Goal: Task Accomplishment & Management: Manage account settings

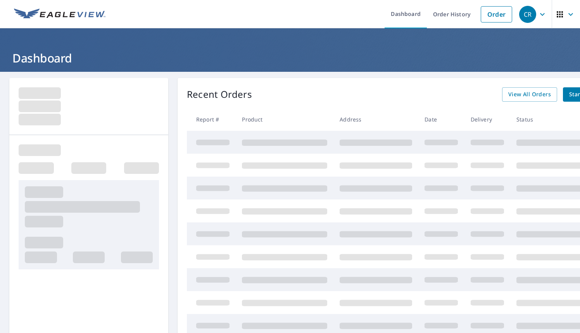
scroll to position [0, 50]
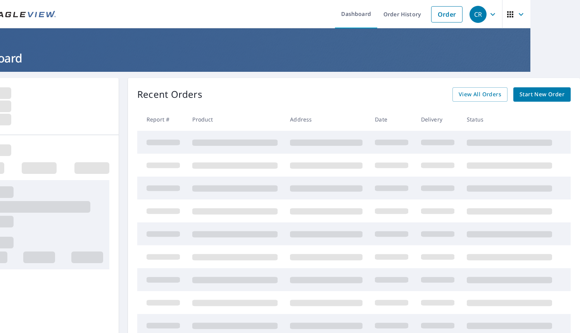
click at [487, 10] on span "CR" at bounding box center [483, 14] width 29 height 19
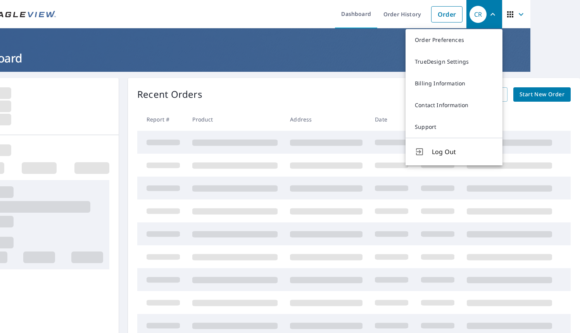
click at [490, 10] on icon "button" at bounding box center [492, 14] width 9 height 9
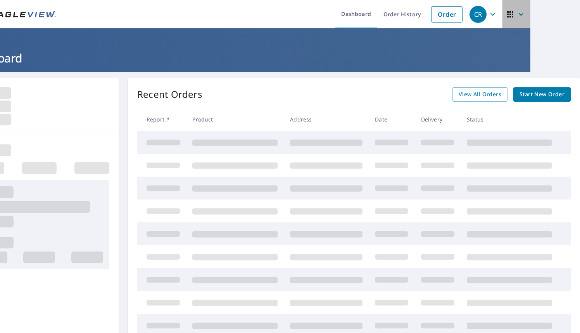
click at [524, 10] on icon "button" at bounding box center [520, 14] width 9 height 9
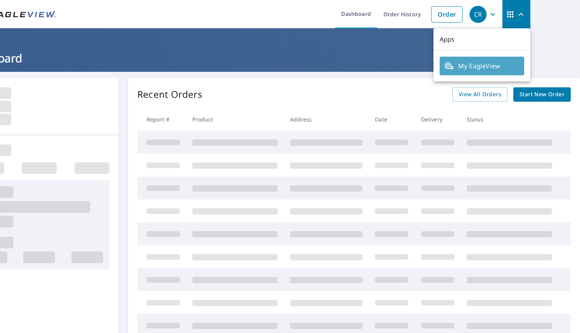
click at [473, 66] on span "My EagleView" at bounding box center [481, 65] width 75 height 9
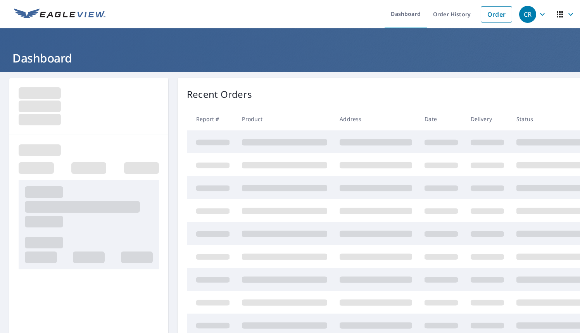
click at [55, 9] on img at bounding box center [59, 15] width 91 height 12
click at [499, 16] on link "Order" at bounding box center [496, 14] width 31 height 16
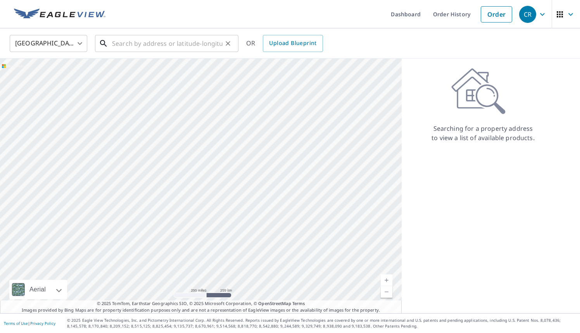
click at [128, 43] on input "text" at bounding box center [167, 44] width 110 height 22
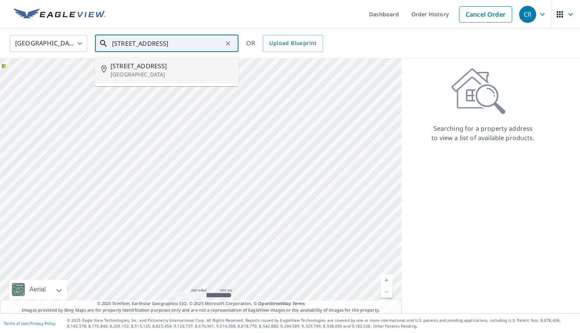
click at [128, 66] on span "6350 Riverside Dr" at bounding box center [171, 65] width 122 height 9
type input "6350 Riverside Dr Atlanta, GA 30328"
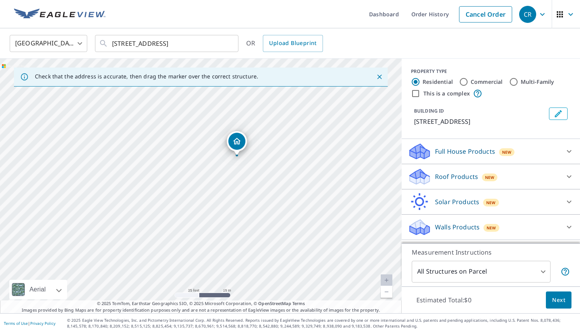
drag, startPoint x: 274, startPoint y: 157, endPoint x: 312, endPoint y: 133, distance: 44.4
click at [312, 133] on div "6350 Riverside Dr Atlanta, GA 30328" at bounding box center [201, 186] width 402 height 254
click at [215, 44] on input "6350 Riverside Dr Atlanta, GA 30328" at bounding box center [167, 44] width 110 height 22
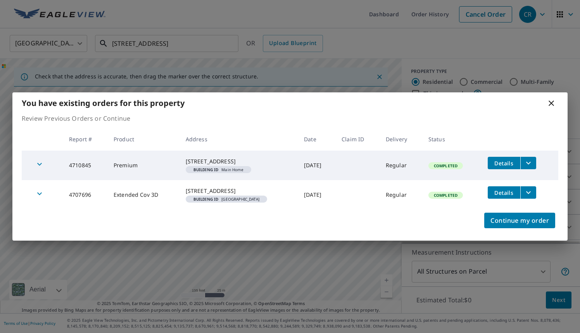
click at [138, 72] on div "You have existing orders for this property Review Previous Orders or Continue R…" at bounding box center [290, 166] width 580 height 333
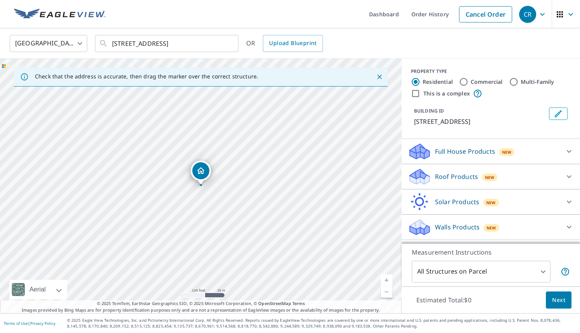
click at [471, 148] on p "Full House Products" at bounding box center [465, 151] width 60 height 9
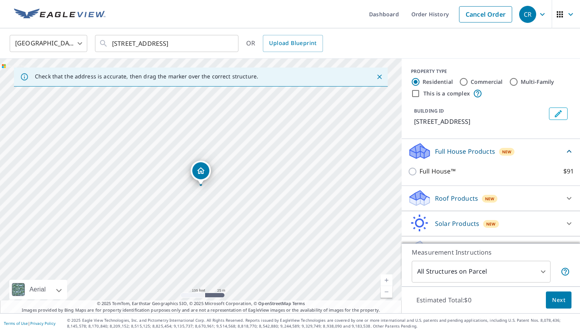
click at [471, 148] on p "Full House Products" at bounding box center [465, 151] width 60 height 9
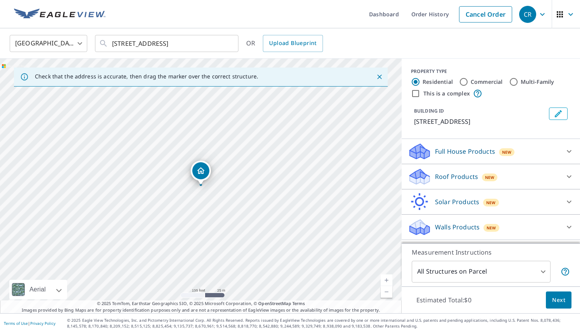
click at [465, 172] on p "Roof Products" at bounding box center [456, 176] width 43 height 9
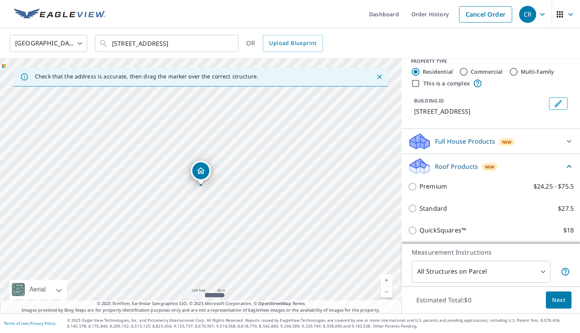
scroll to position [10, 0]
click at [465, 166] on p "Roof Products" at bounding box center [456, 165] width 43 height 9
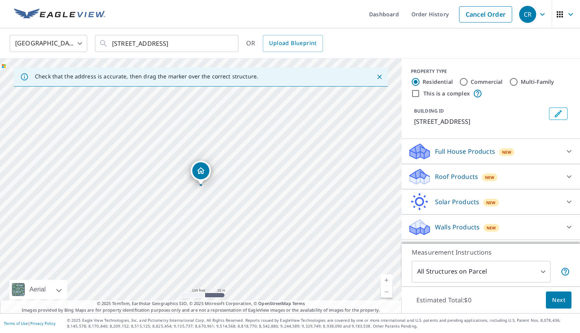
scroll to position [0, 0]
click at [459, 197] on p "Solar Products" at bounding box center [457, 201] width 44 height 9
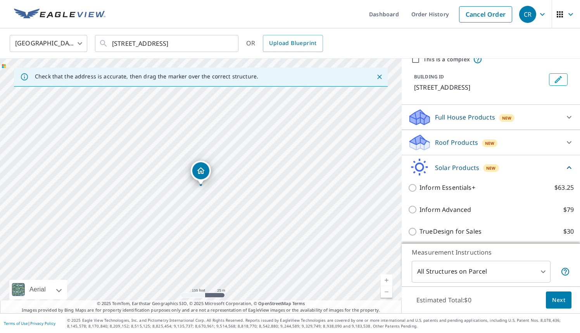
scroll to position [83, 0]
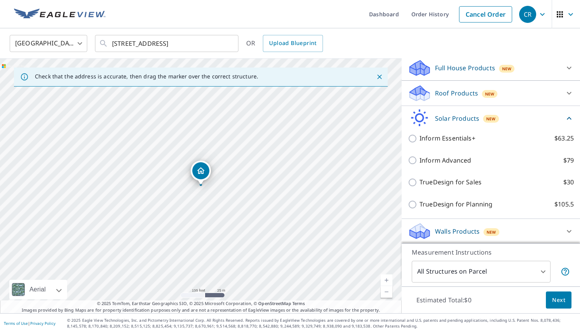
click at [459, 117] on p "Solar Products" at bounding box center [457, 118] width 44 height 9
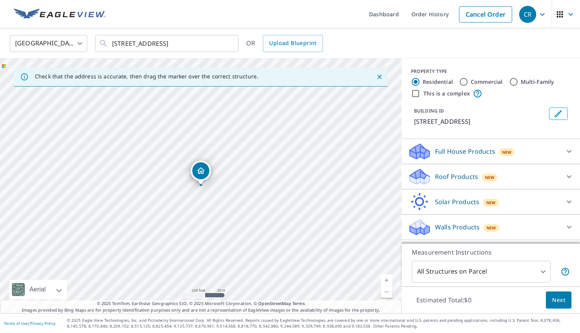
scroll to position [0, 0]
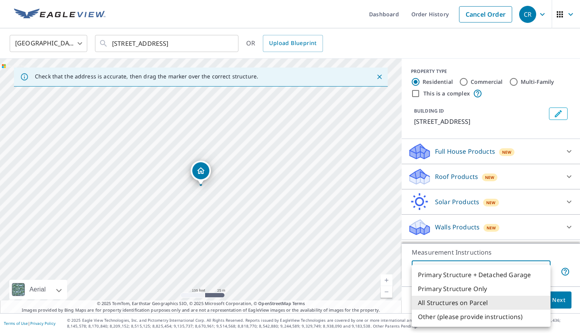
click at [482, 269] on body "CR CR Dashboard Order History Cancel Order CR United States US ​ 6350 Riverside…" at bounding box center [290, 166] width 580 height 333
click at [489, 301] on li "All Structures on Parcel" at bounding box center [481, 302] width 139 height 14
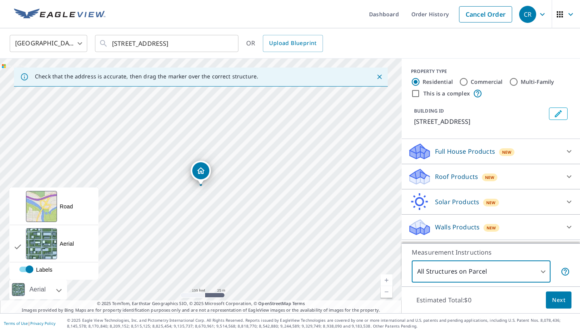
click at [60, 287] on div "Aerial" at bounding box center [38, 288] width 58 height 19
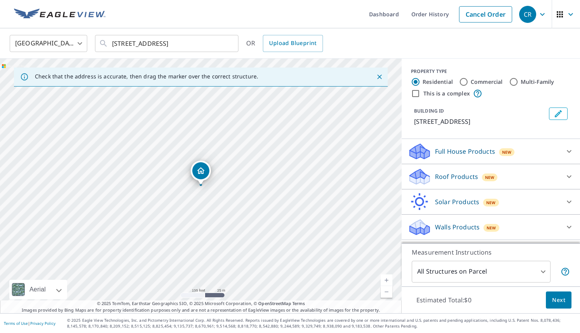
click at [53, 288] on div at bounding box center [50, 288] width 5 height 19
click at [569, 17] on icon "button" at bounding box center [570, 14] width 9 height 9
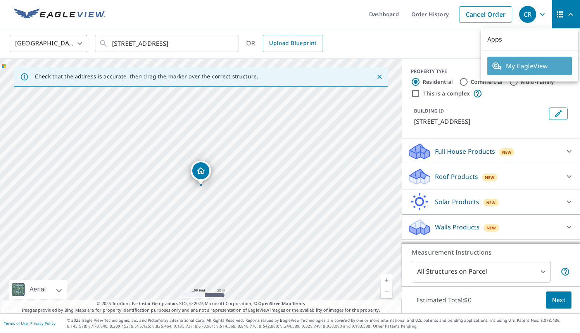
click at [534, 64] on span "My EagleView" at bounding box center [529, 65] width 75 height 9
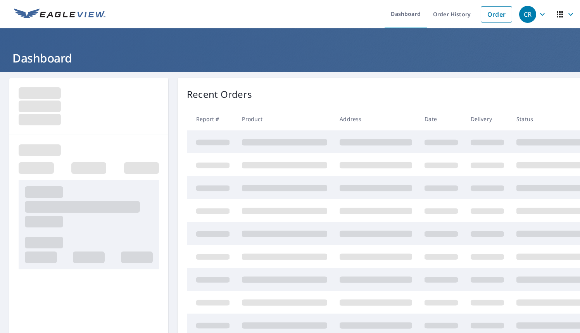
click at [541, 16] on icon "button" at bounding box center [542, 14] width 9 height 9
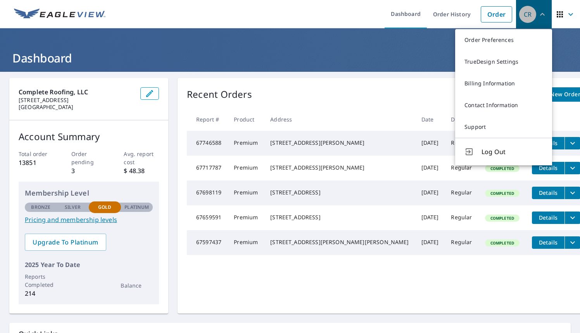
click at [539, 16] on icon "button" at bounding box center [542, 14] width 9 height 9
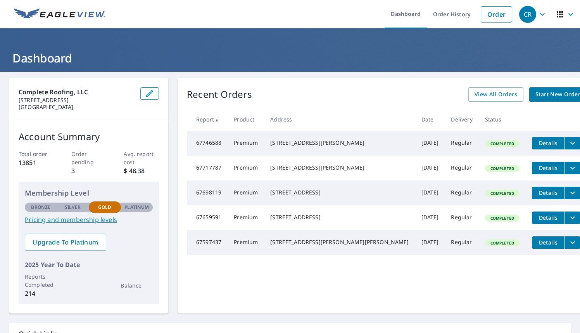
click at [543, 14] on icon "button" at bounding box center [542, 14] width 9 height 9
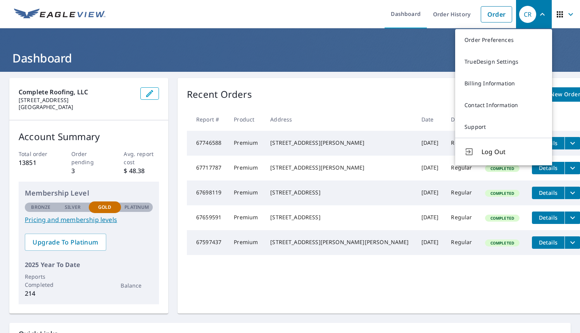
click at [540, 15] on icon "button" at bounding box center [542, 14] width 9 height 9
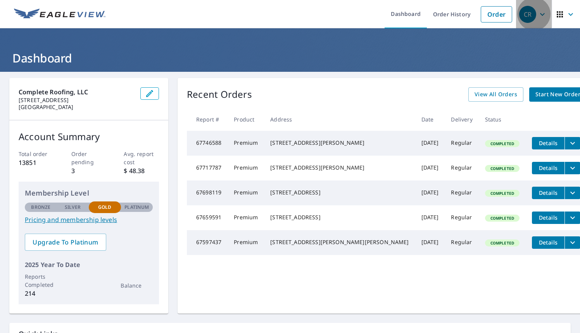
click at [535, 13] on div "CR" at bounding box center [527, 14] width 17 height 17
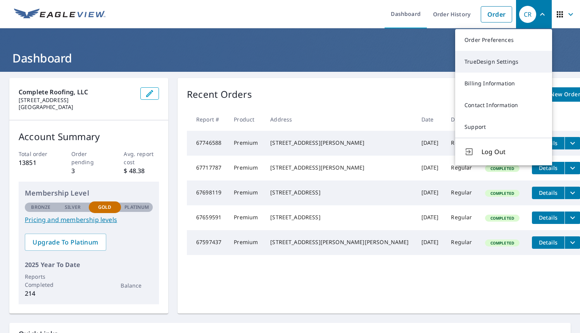
click at [493, 62] on link "TrueDesign Settings" at bounding box center [503, 62] width 97 height 22
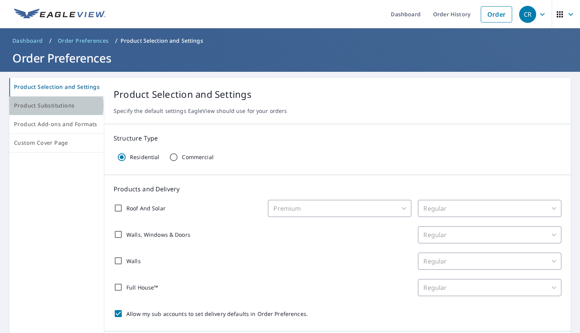
click at [50, 106] on span "Product Substitutions" at bounding box center [56, 106] width 85 height 10
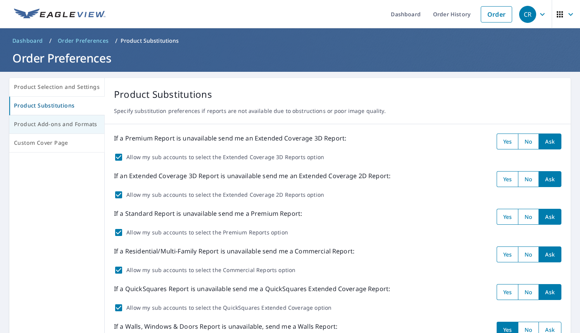
click at [68, 129] on button "Product Add-ons and Formats" at bounding box center [56, 124] width 95 height 19
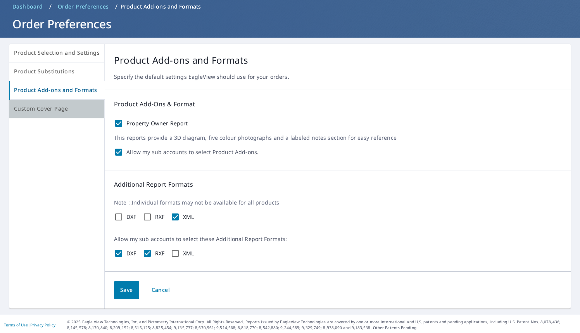
click at [59, 101] on button "Custom Cover Page" at bounding box center [56, 109] width 95 height 19
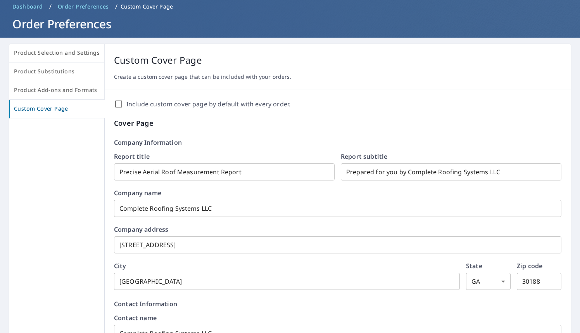
click at [197, 209] on input "Complete Roofing Systems LLC" at bounding box center [337, 208] width 447 height 22
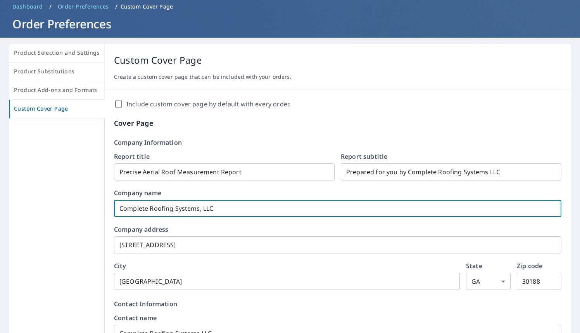
type input "Complete Roofing Systems, LLC"
click at [279, 190] on label "Company name" at bounding box center [337, 193] width 447 height 6
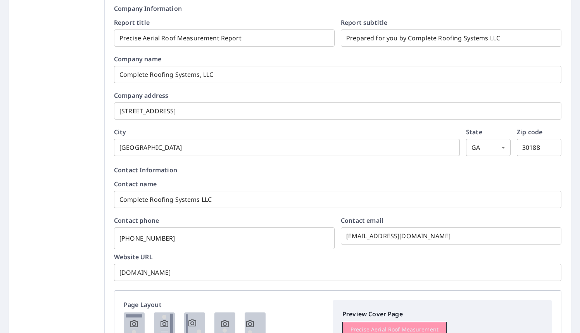
scroll to position [182, 0]
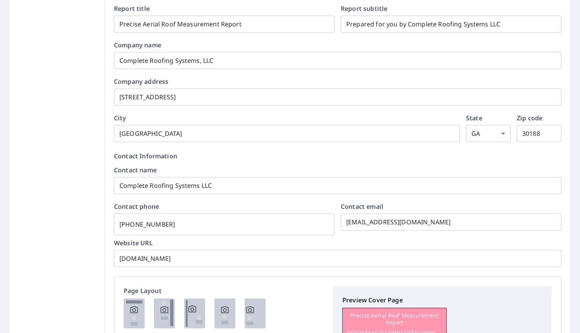
click at [195, 187] on input "Complete Roofing Systems LLC" at bounding box center [337, 185] width 447 height 22
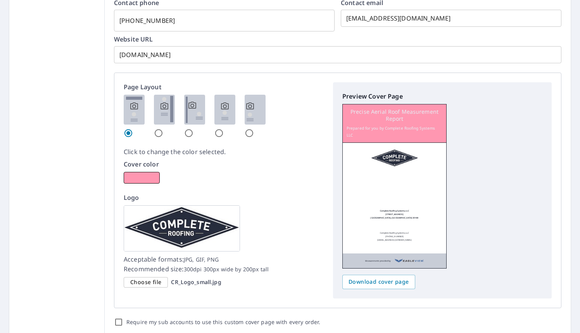
scroll to position [425, 0]
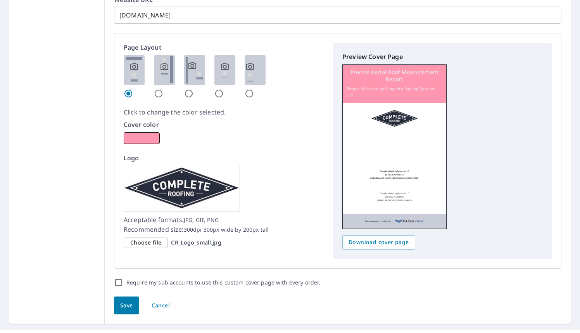
type input "Complete Roofing Systems, LLC"
click at [156, 90] on input "radio" at bounding box center [158, 93] width 9 height 9
radio input "true"
checkbox input "true"
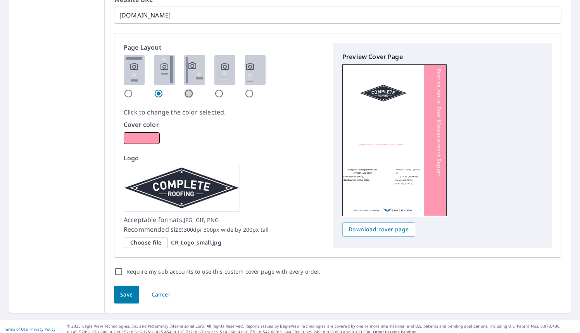
click at [186, 92] on input "radio" at bounding box center [188, 93] width 9 height 9
radio input "true"
checkbox input "true"
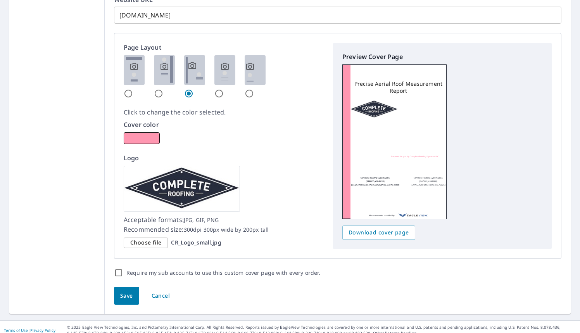
click at [215, 91] on input "radio" at bounding box center [218, 93] width 9 height 9
radio input "true"
checkbox input "true"
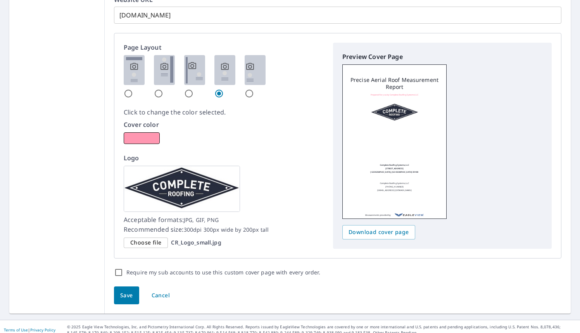
click at [247, 90] on input "radio" at bounding box center [249, 93] width 9 height 9
radio input "true"
checkbox input "true"
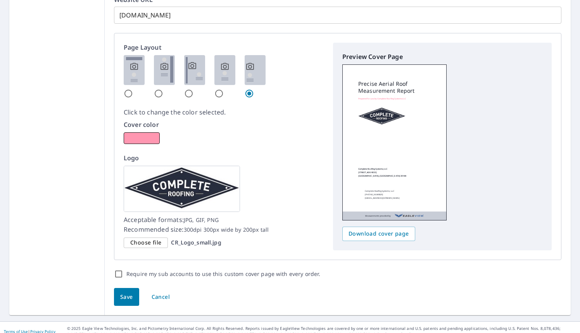
click at [186, 91] on input "radio" at bounding box center [188, 93] width 9 height 9
radio input "true"
checkbox input "true"
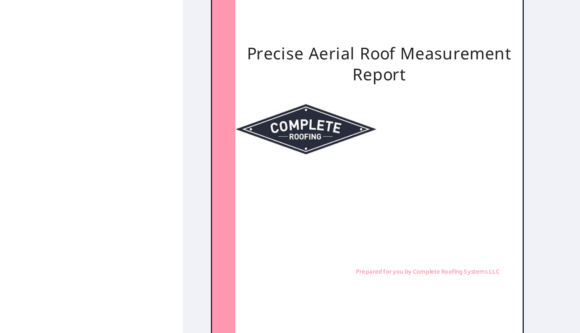
scroll to position [340, 0]
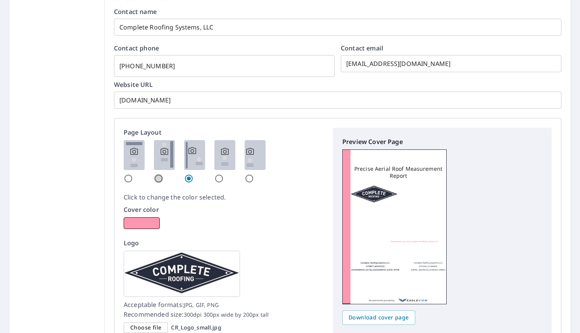
click at [156, 176] on input "radio" at bounding box center [158, 178] width 9 height 9
radio input "true"
checkbox input "true"
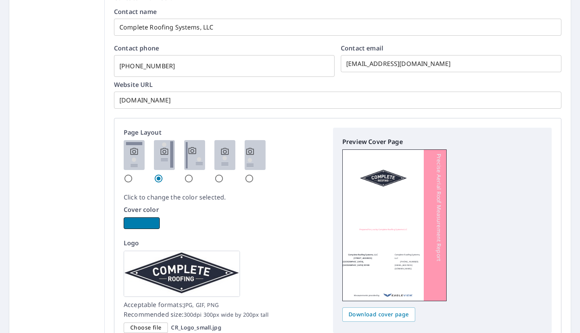
click at [150, 223] on button "button" at bounding box center [142, 223] width 36 height 12
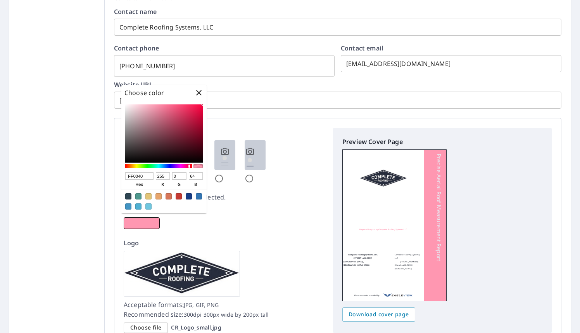
click at [146, 176] on input "FF0040" at bounding box center [139, 175] width 28 height 7
type input "."
paste input "272D3D"
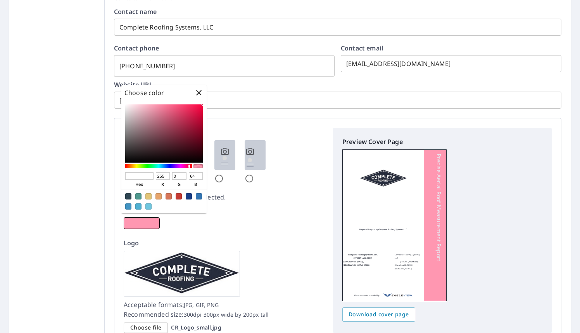
checkbox input "true"
type input "272D3D"
type input "39"
type input "45"
type input "61"
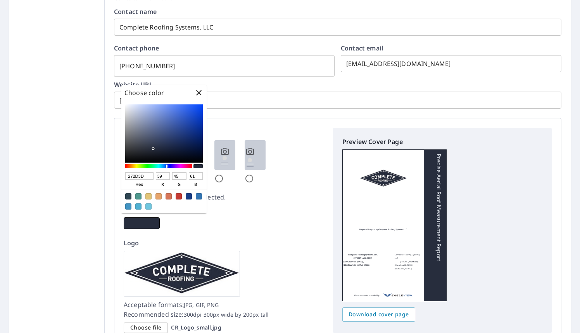
type input "272D3D"
click at [264, 226] on div "Cover color" at bounding box center [224, 217] width 200 height 24
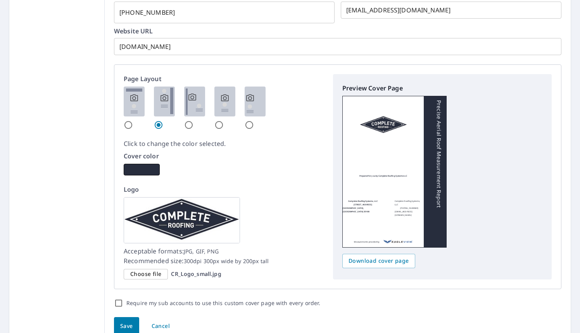
scroll to position [421, 0]
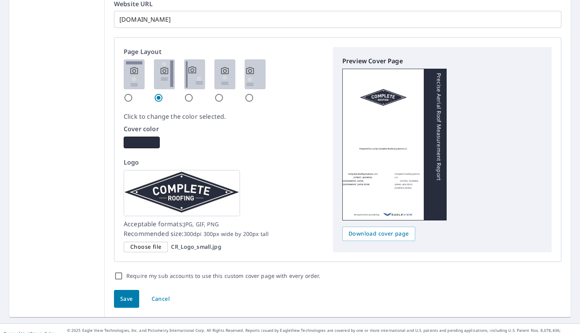
click at [117, 271] on input "Require my sub accounts to use this custom cover page with every order." at bounding box center [118, 275] width 9 height 9
checkbox input "true"
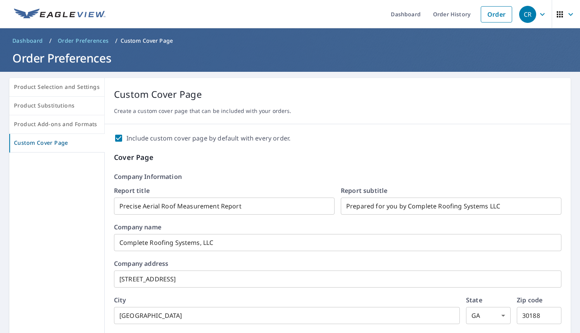
scroll to position [2, 0]
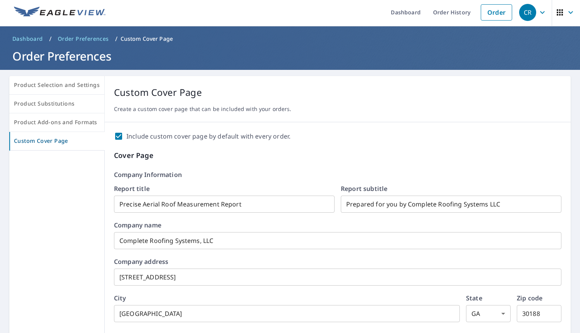
click at [485, 203] on input "Prepared for you by Complete Roofing Systems LLC" at bounding box center [451, 204] width 221 height 22
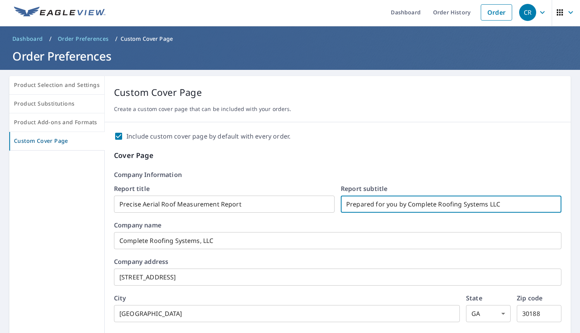
checkbox input "true"
type input "Prepared for you by Complete Roofing Systems, LLC"
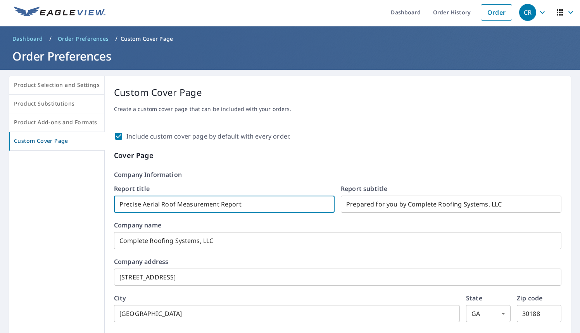
click at [186, 208] on input "Precise Aerial Roof Measurement Report" at bounding box center [224, 204] width 221 height 22
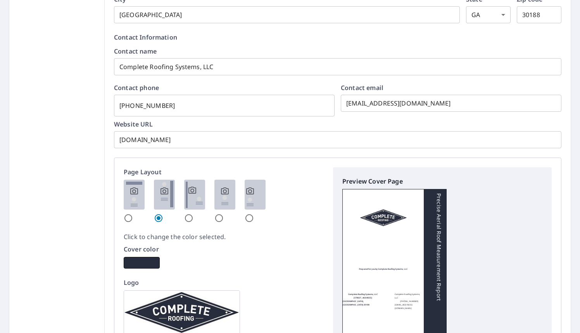
scroll to position [428, 0]
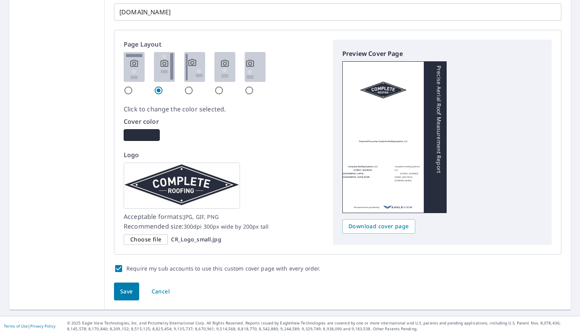
click at [122, 289] on span "Save" at bounding box center [126, 291] width 13 height 10
checkbox input "true"
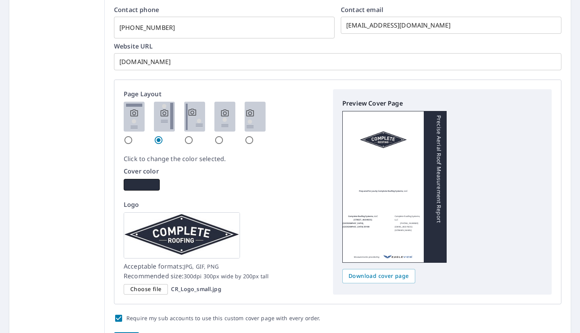
scroll to position [448, 0]
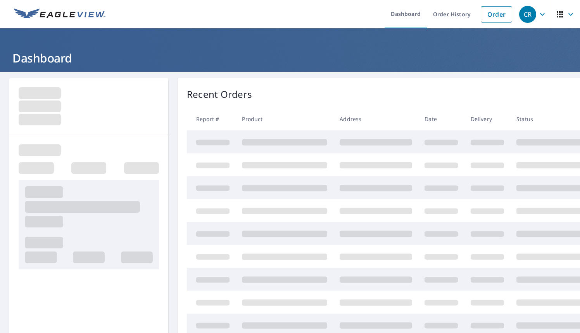
click at [523, 16] on div "CR" at bounding box center [527, 14] width 17 height 17
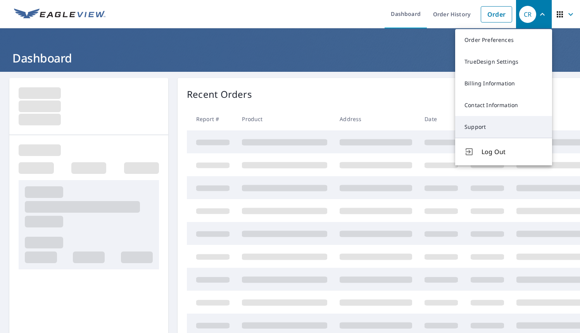
click at [480, 125] on link "Support" at bounding box center [503, 127] width 97 height 22
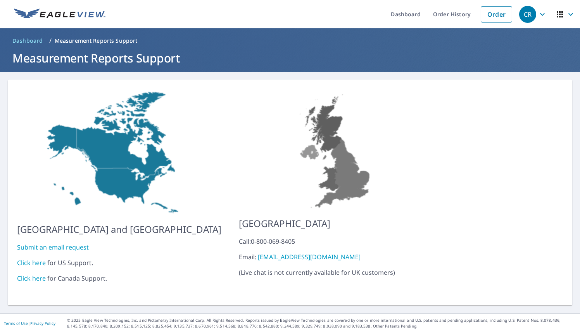
click at [51, 243] on link "Submit an email request" at bounding box center [53, 247] width 72 height 9
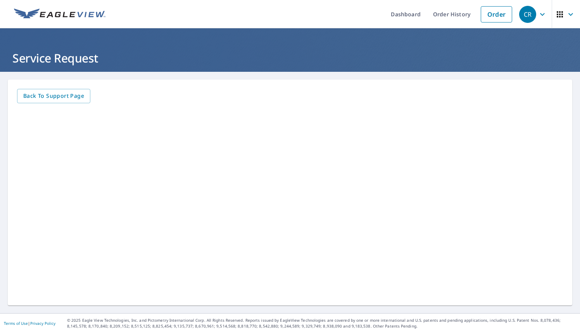
click at [366, 33] on header "Service Request" at bounding box center [290, 49] width 580 height 43
